Goal: Find specific page/section: Find specific page/section

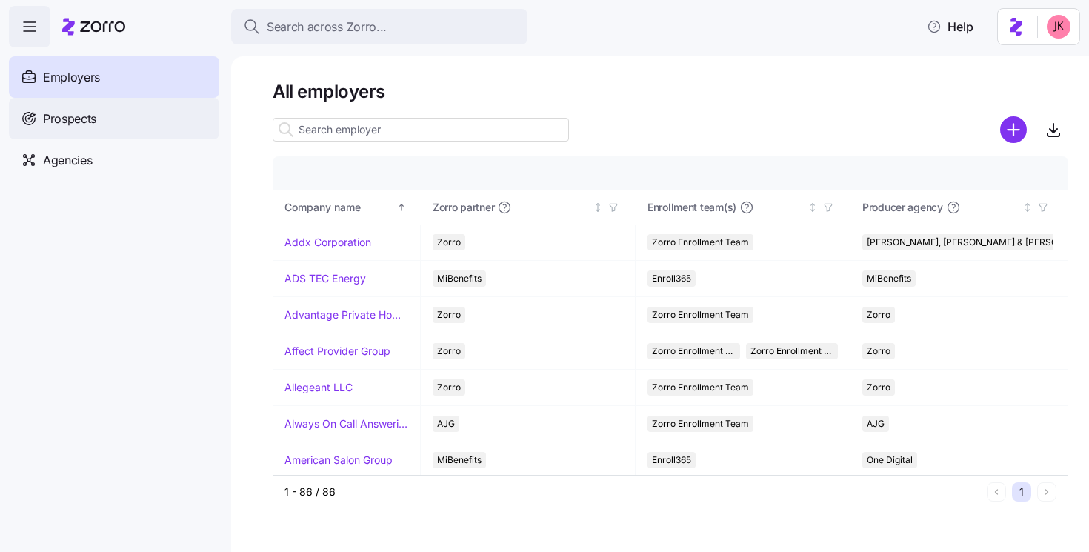
click at [89, 101] on div "Prospects" at bounding box center [114, 118] width 210 height 41
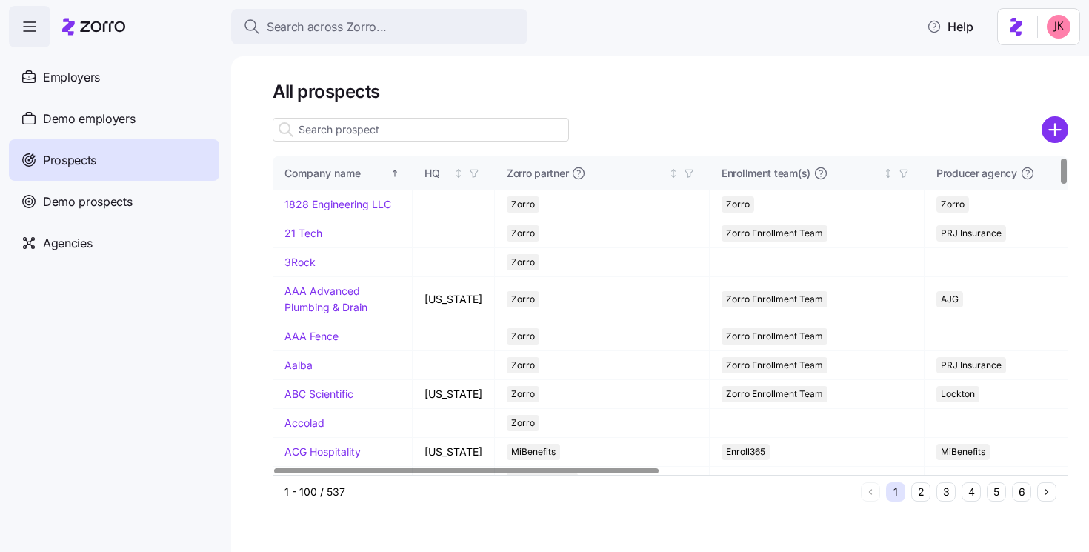
click at [342, 130] on input at bounding box center [421, 130] width 296 height 24
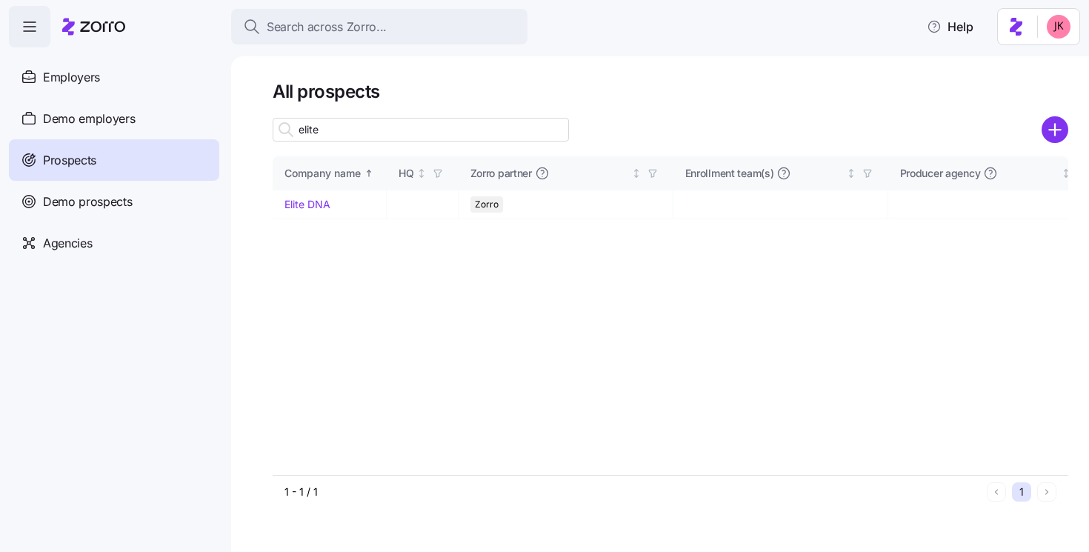
click at [342, 130] on input "elite" at bounding box center [421, 130] width 296 height 24
type input "elite"
click at [285, 206] on link "Elite DNA" at bounding box center [307, 204] width 46 height 13
